Goal: Navigation & Orientation: Find specific page/section

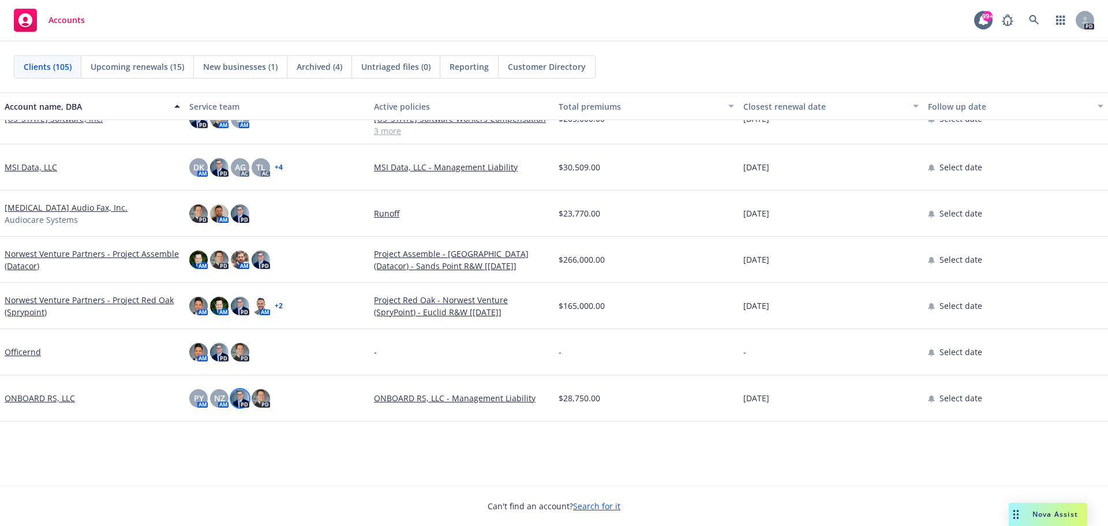
scroll to position [2655, 0]
